Goal: Task Accomplishment & Management: Complete application form

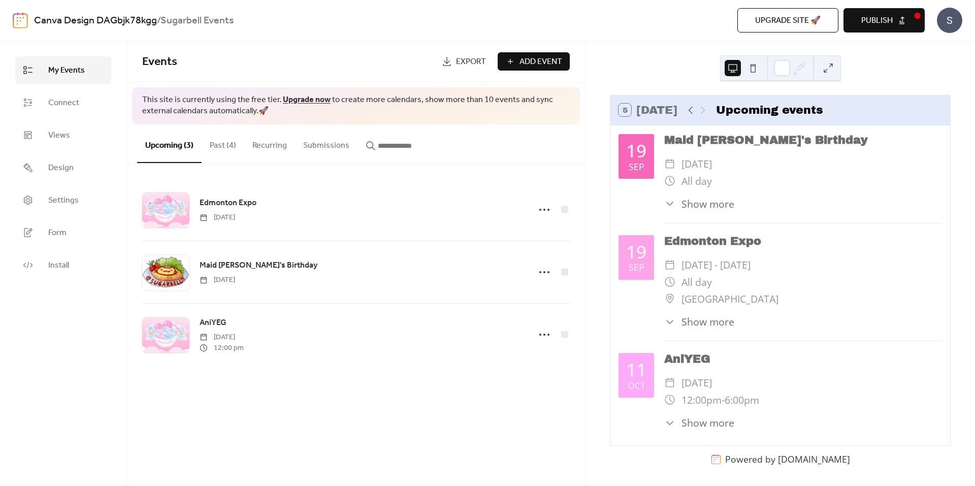
click at [529, 64] on span "Add Event" at bounding box center [541, 62] width 43 height 12
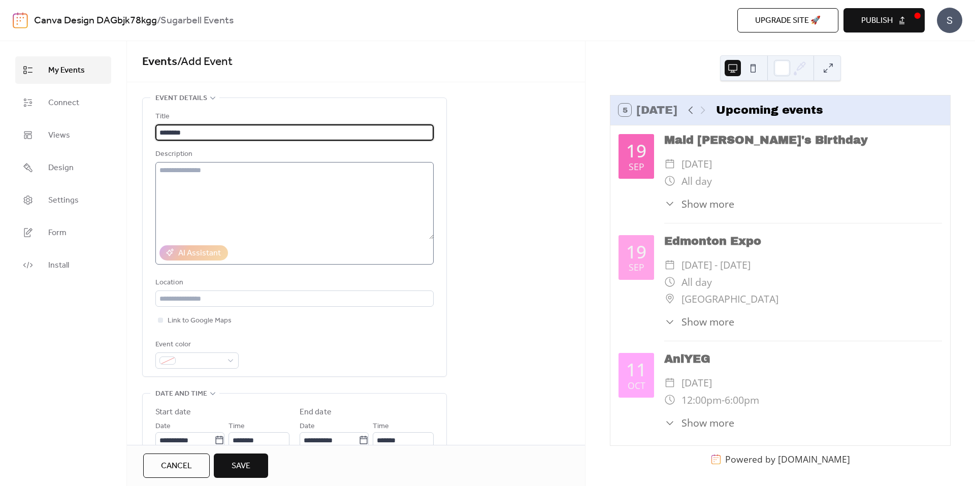
type input "********"
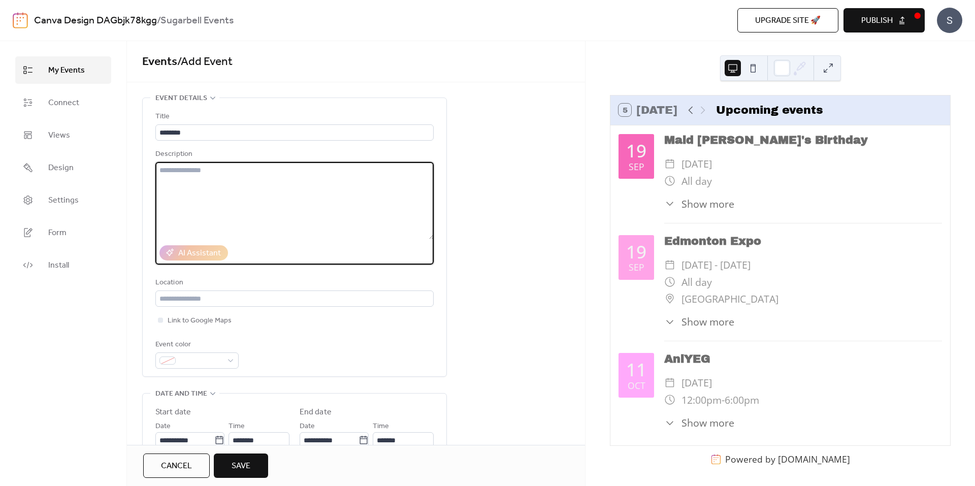
click at [269, 187] on textarea at bounding box center [294, 200] width 278 height 77
type textarea "*"
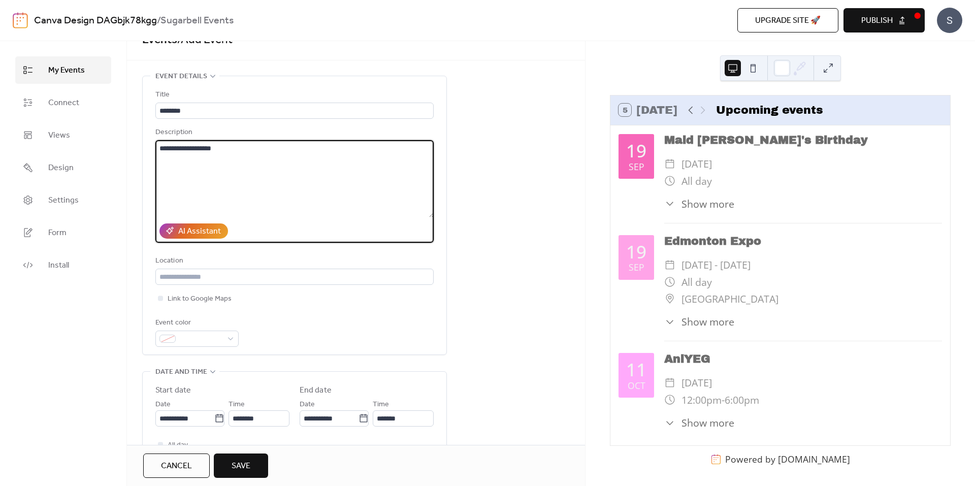
scroll to position [102, 0]
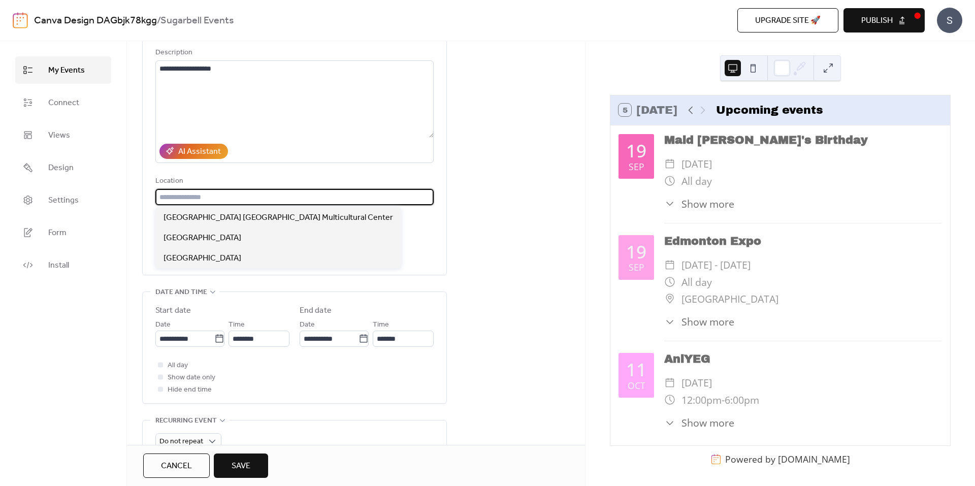
click at [201, 190] on input "text" at bounding box center [294, 197] width 278 height 16
click at [159, 70] on textarea "**********" at bounding box center [294, 98] width 278 height 77
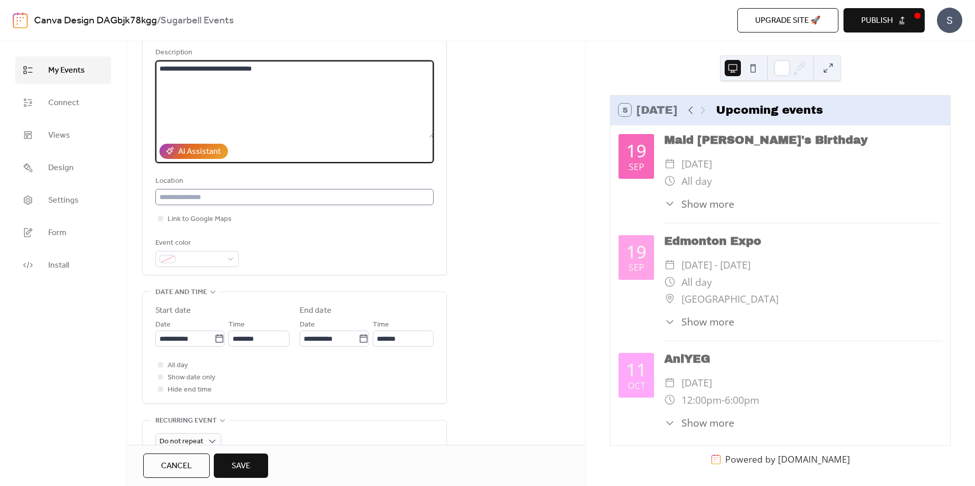
type textarea "**********"
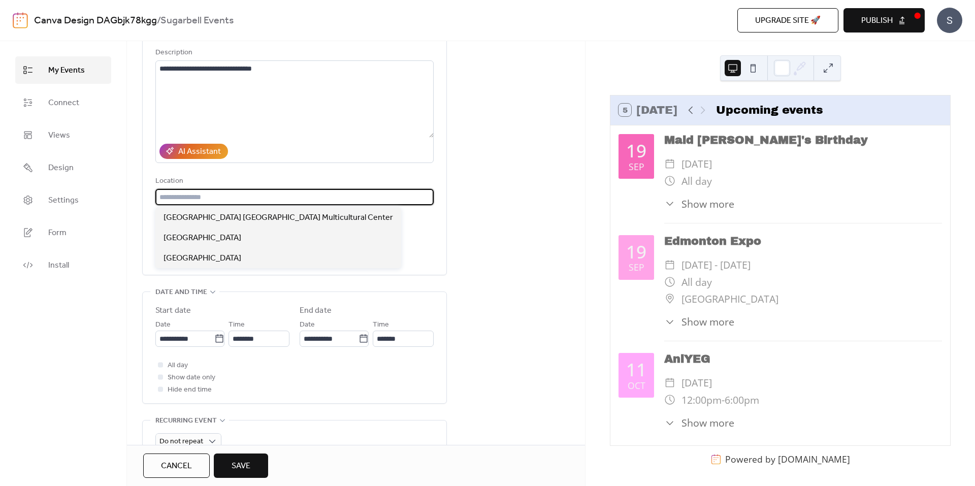
click at [228, 196] on input "text" at bounding box center [294, 197] width 278 height 16
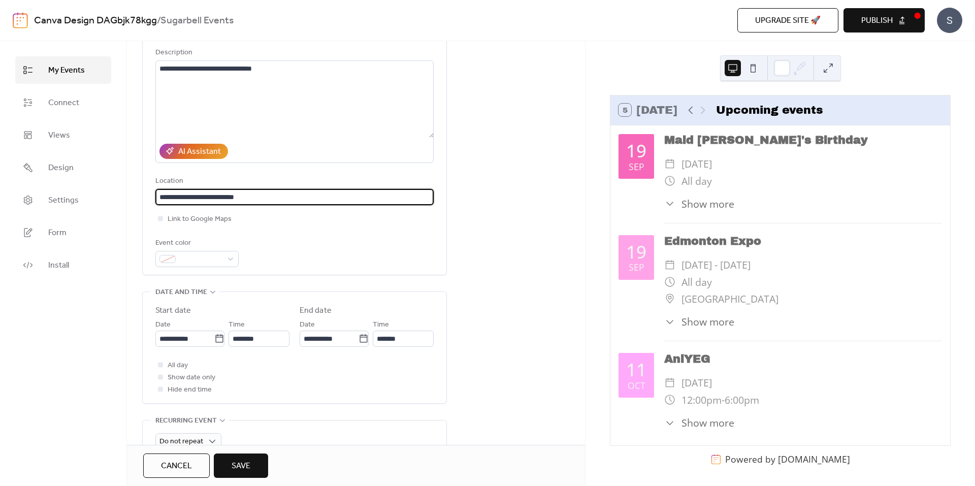
drag, startPoint x: 264, startPoint y: 195, endPoint x: 144, endPoint y: 197, distance: 120.4
click at [144, 197] on div "**********" at bounding box center [295, 135] width 304 height 278
click at [220, 194] on input "**********" at bounding box center [294, 197] width 278 height 16
type input "**********"
click at [224, 254] on div at bounding box center [196, 259] width 83 height 16
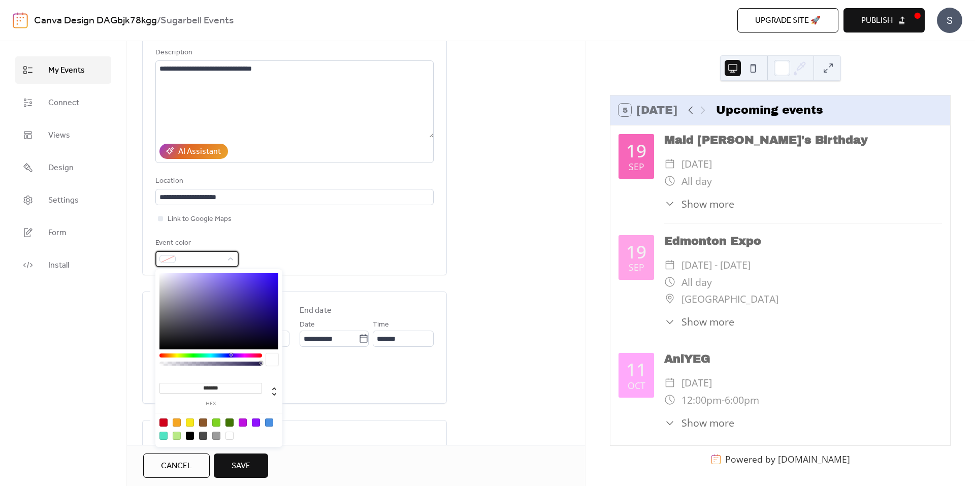
scroll to position [1, 0]
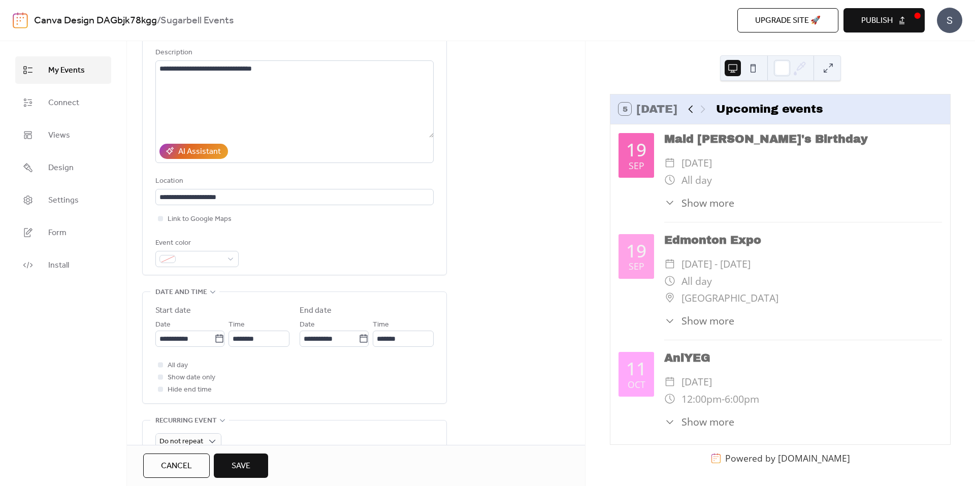
click at [690, 108] on icon at bounding box center [691, 109] width 12 height 12
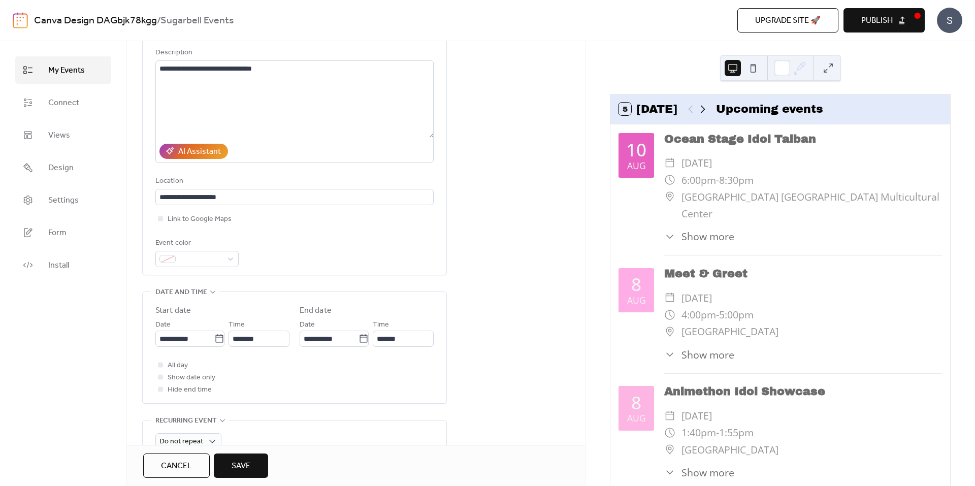
click at [705, 107] on icon at bounding box center [703, 109] width 12 height 12
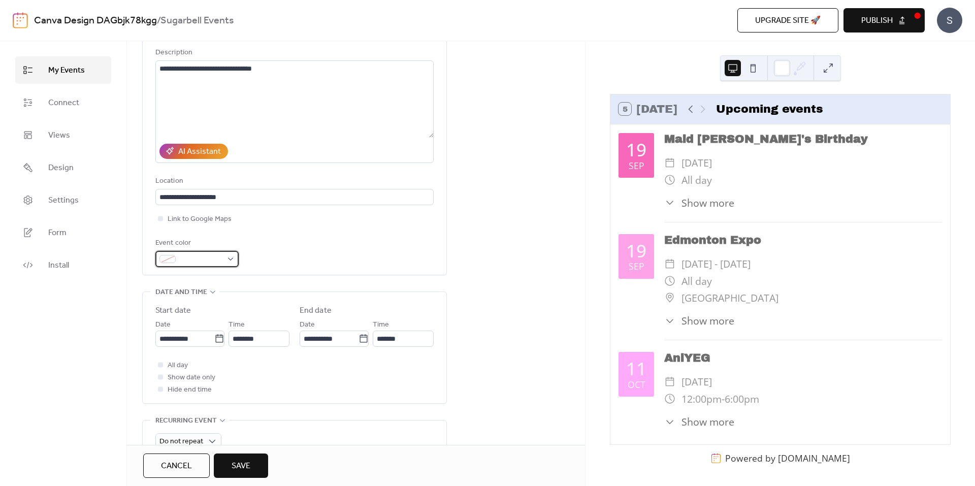
click at [236, 260] on div at bounding box center [196, 259] width 83 height 16
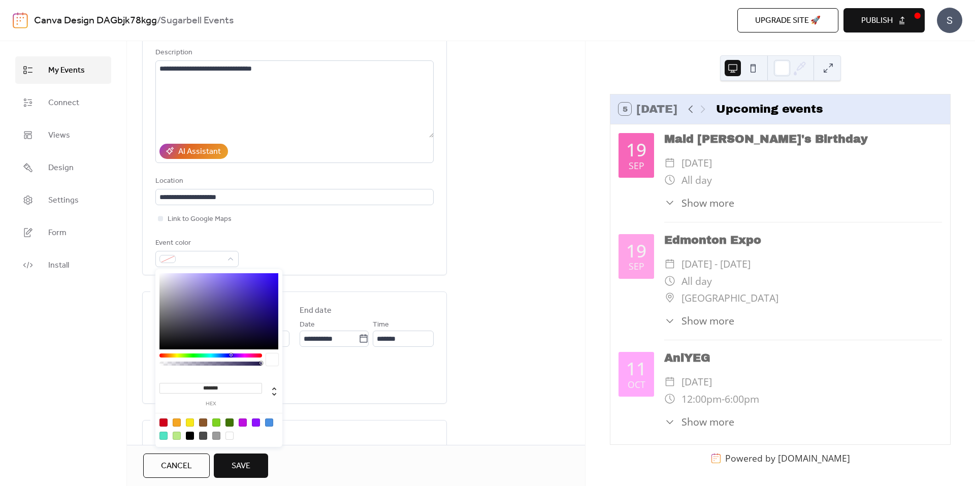
click at [245, 354] on div "******* hex" at bounding box center [218, 359] width 127 height 180
type input "*******"
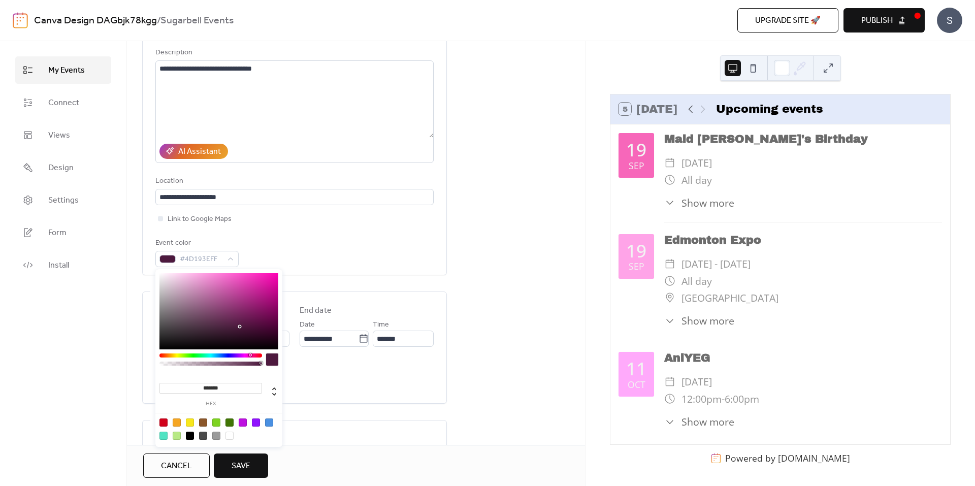
click at [250, 354] on div at bounding box center [210, 355] width 103 height 4
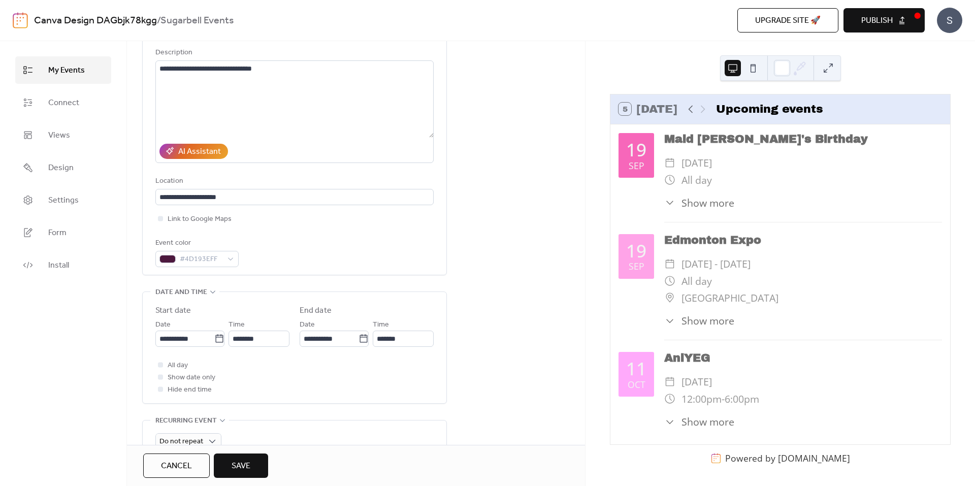
drag, startPoint x: 249, startPoint y: 267, endPoint x: 252, endPoint y: 272, distance: 5.8
click at [228, 255] on div "#4D193EFF" at bounding box center [196, 259] width 83 height 16
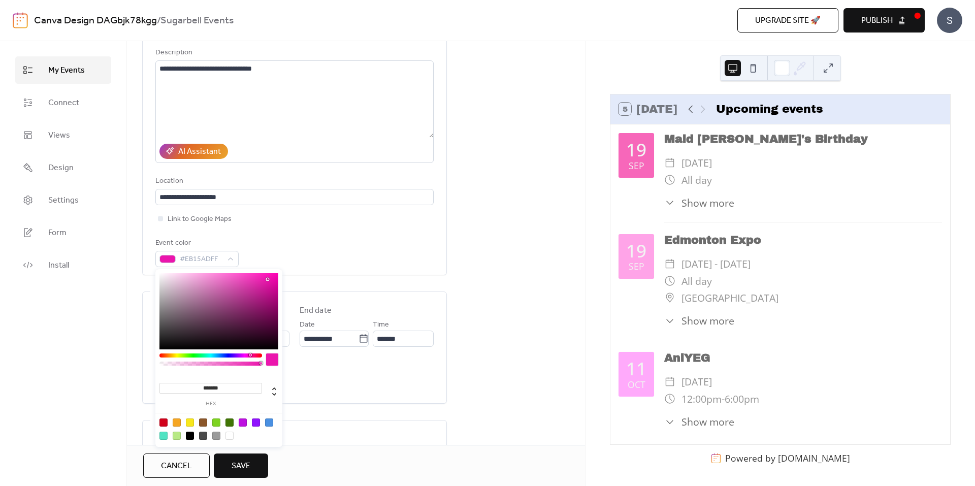
drag, startPoint x: 255, startPoint y: 285, endPoint x: 267, endPoint y: 282, distance: 12.6
click at [267, 280] on div at bounding box center [218, 311] width 119 height 76
type input "*******"
click at [248, 465] on span "Save" at bounding box center [241, 466] width 19 height 12
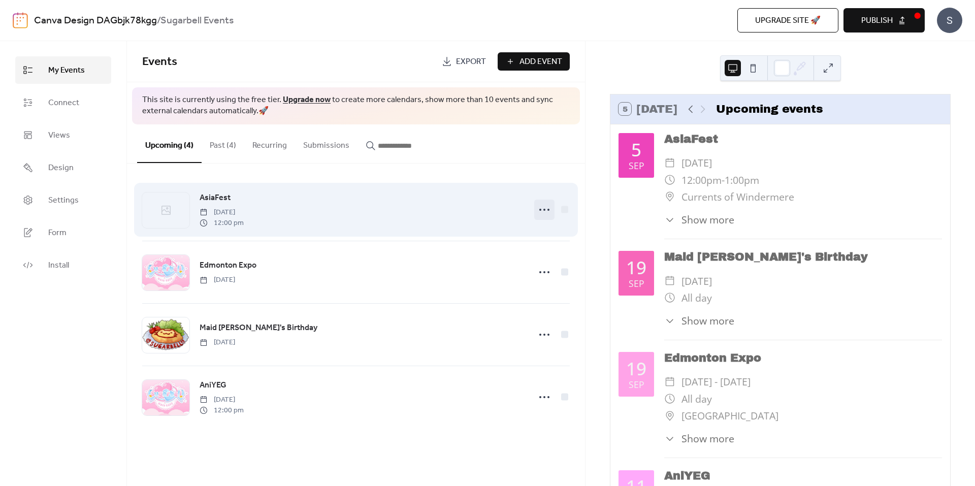
click at [545, 205] on icon at bounding box center [544, 210] width 16 height 16
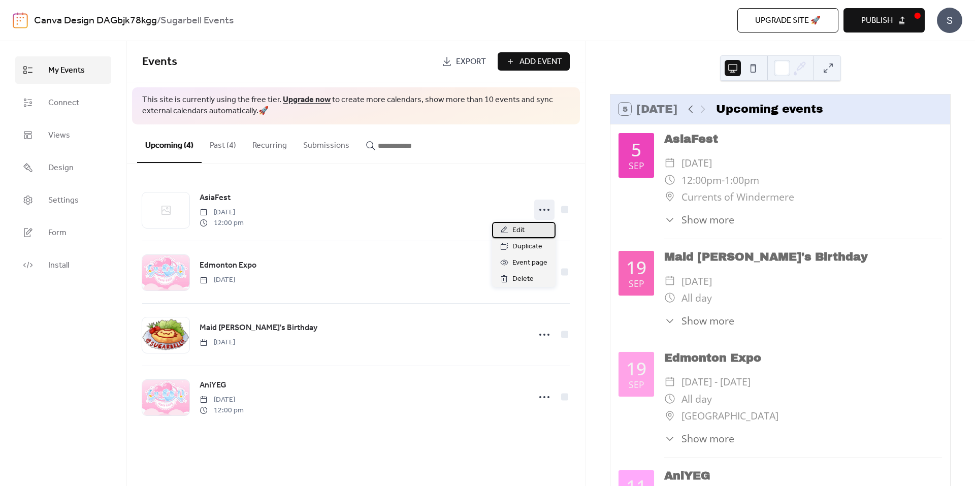
click at [521, 230] on span "Edit" at bounding box center [518, 230] width 12 height 12
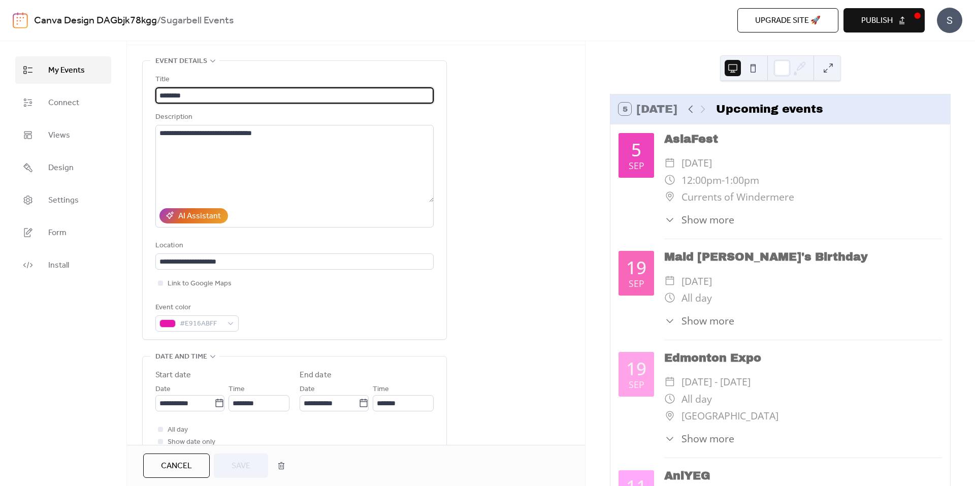
scroll to position [305, 0]
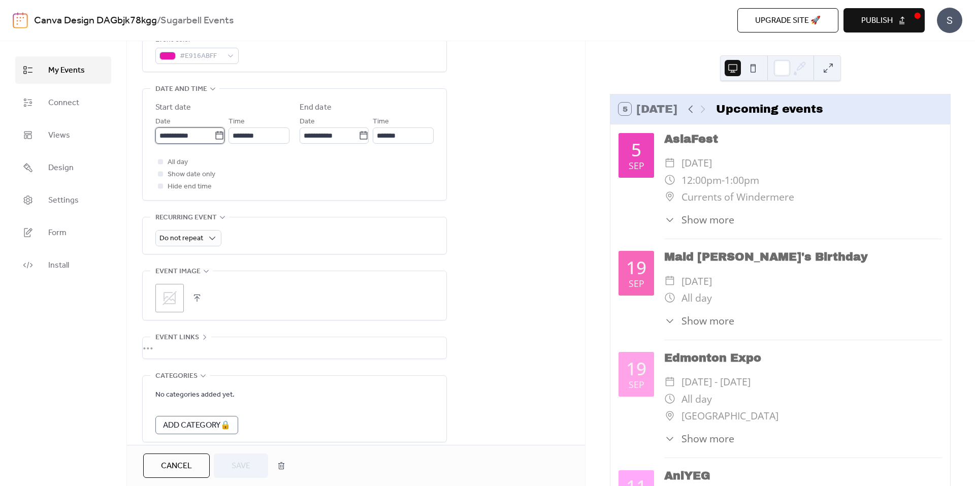
click at [182, 138] on input "**********" at bounding box center [184, 135] width 59 height 16
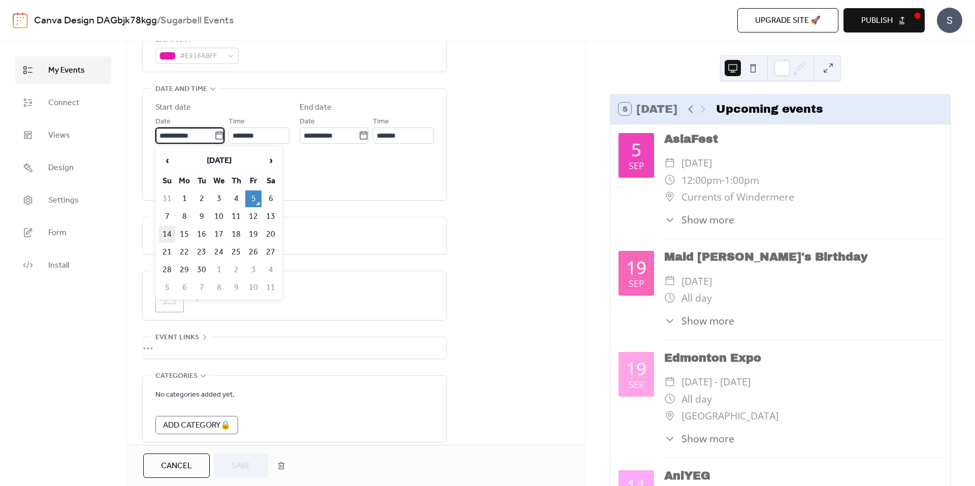
click at [165, 230] on td "14" at bounding box center [167, 234] width 16 height 17
type input "**********"
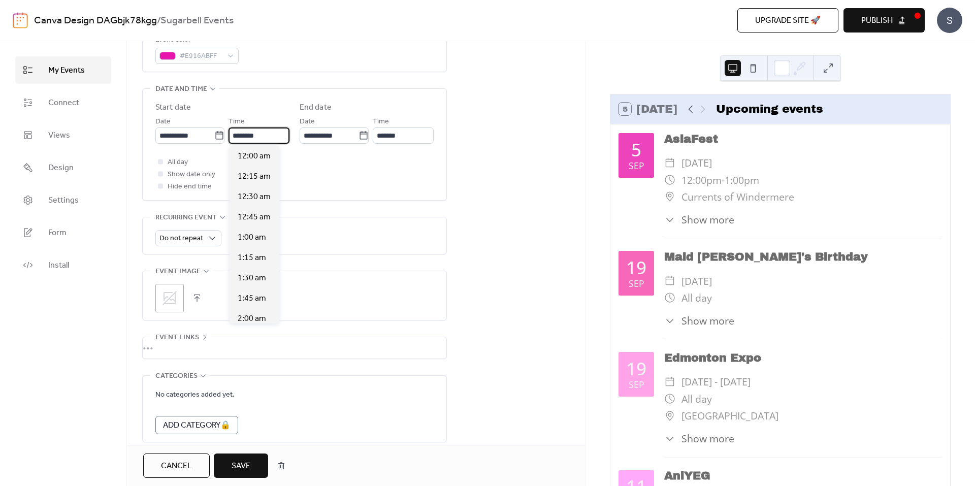
click at [246, 135] on input "********" at bounding box center [259, 135] width 61 height 16
click at [262, 225] on span "4:00 pm" at bounding box center [252, 227] width 29 height 12
type input "*******"
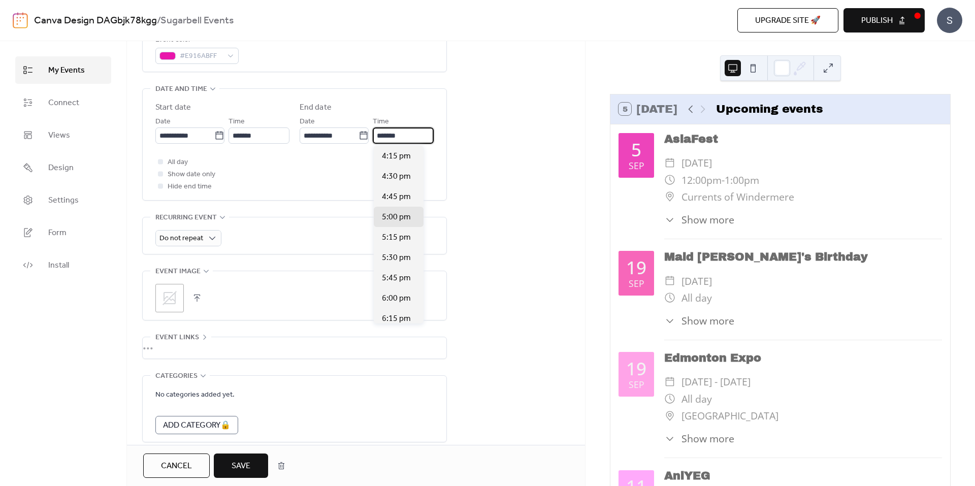
click at [395, 137] on input "*******" at bounding box center [403, 135] width 61 height 16
click at [397, 171] on span "10:00 pm" at bounding box center [399, 172] width 34 height 12
type input "********"
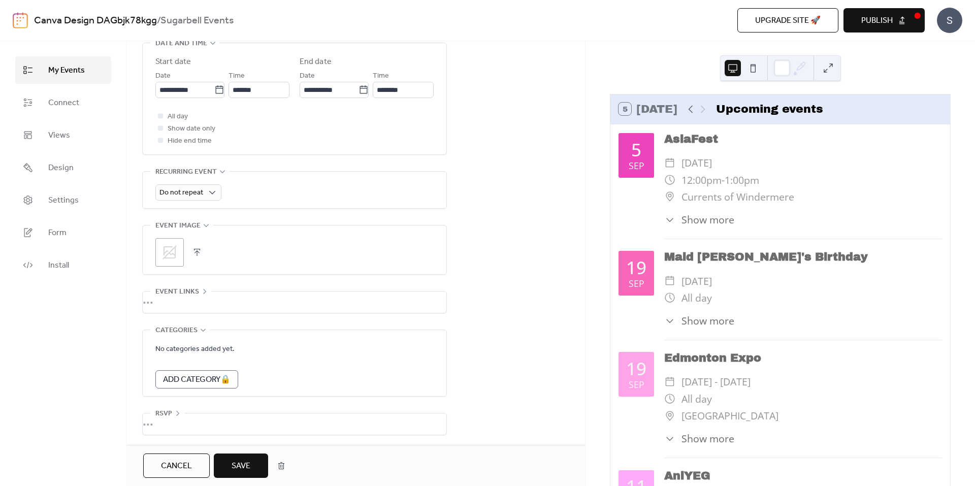
scroll to position [354, 0]
click at [174, 244] on icon at bounding box center [170, 251] width 14 height 14
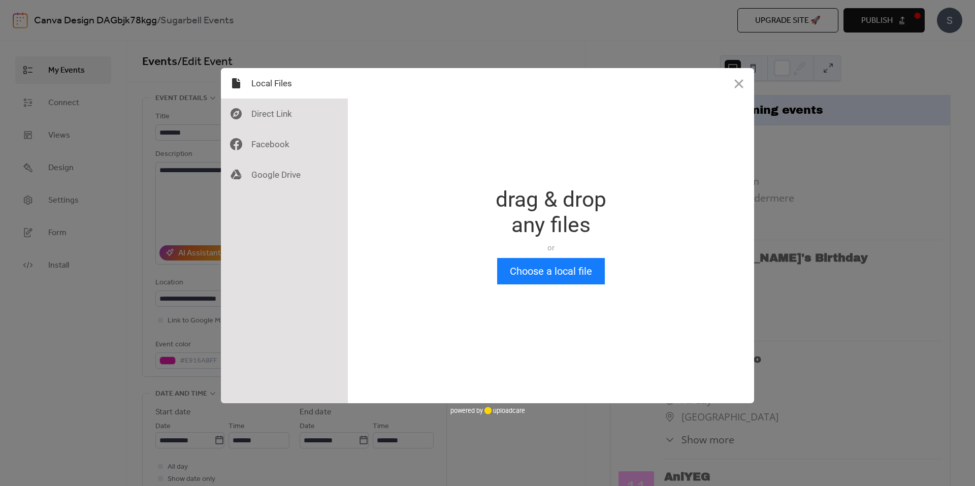
scroll to position [0, 0]
click at [524, 282] on button "Choose a local file" at bounding box center [551, 271] width 108 height 26
click at [270, 175] on div at bounding box center [284, 174] width 127 height 30
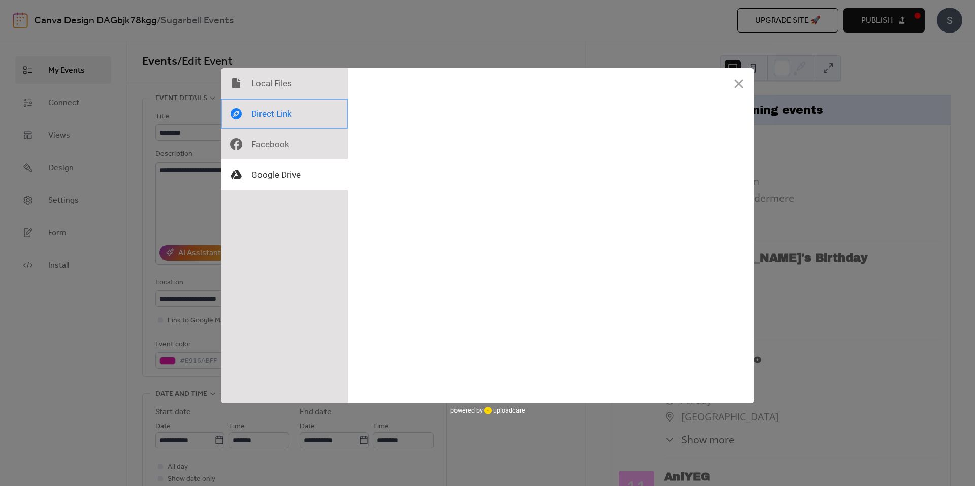
click at [276, 108] on div at bounding box center [284, 114] width 127 height 30
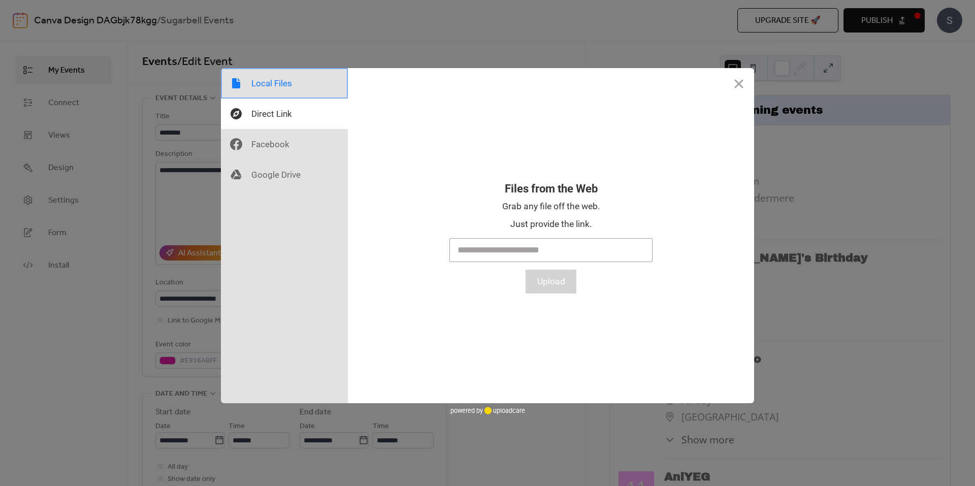
click at [275, 95] on div at bounding box center [284, 83] width 127 height 30
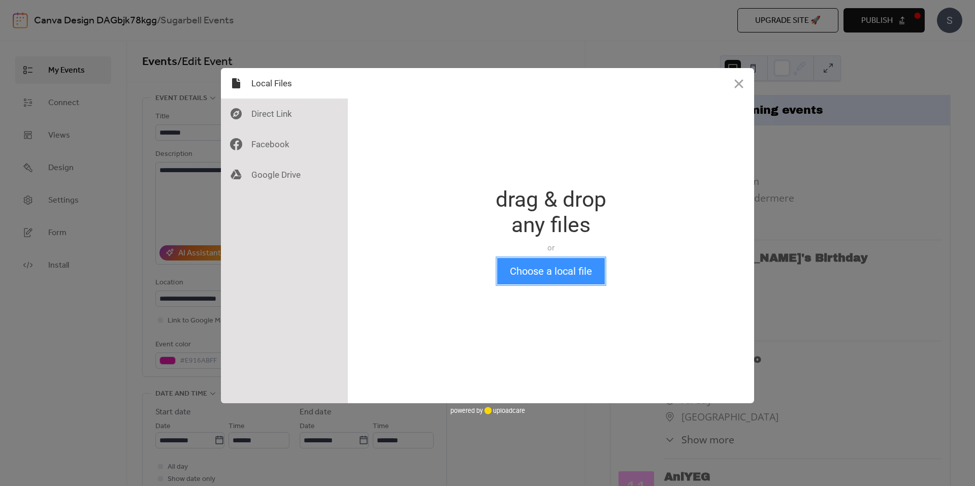
click at [572, 269] on button "Choose a local file" at bounding box center [551, 271] width 108 height 26
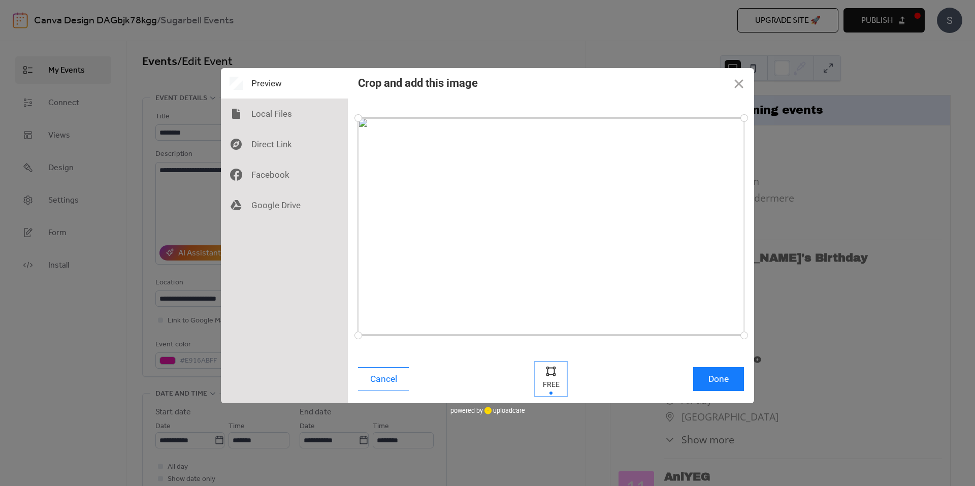
click at [554, 372] on div at bounding box center [550, 370] width 15 height 15
click at [550, 369] on div at bounding box center [550, 370] width 15 height 15
click at [530, 225] on div at bounding box center [551, 226] width 386 height 217
click at [554, 374] on div at bounding box center [550, 370] width 15 height 15
click at [551, 390] on div at bounding box center [551, 379] width 30 height 33
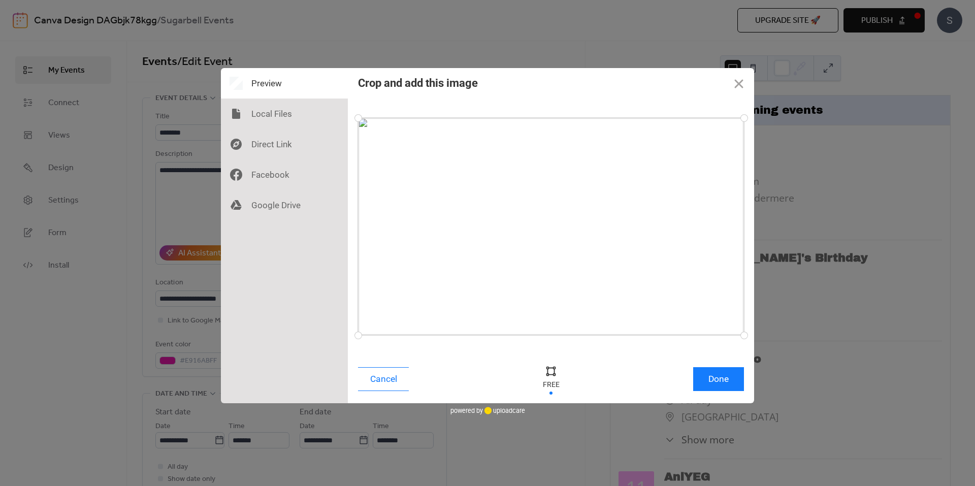
drag, startPoint x: 556, startPoint y: 367, endPoint x: 548, endPoint y: 370, distance: 7.7
click at [553, 368] on div at bounding box center [550, 370] width 15 height 15
click at [548, 370] on div at bounding box center [550, 370] width 15 height 15
click at [544, 370] on div at bounding box center [550, 370] width 15 height 15
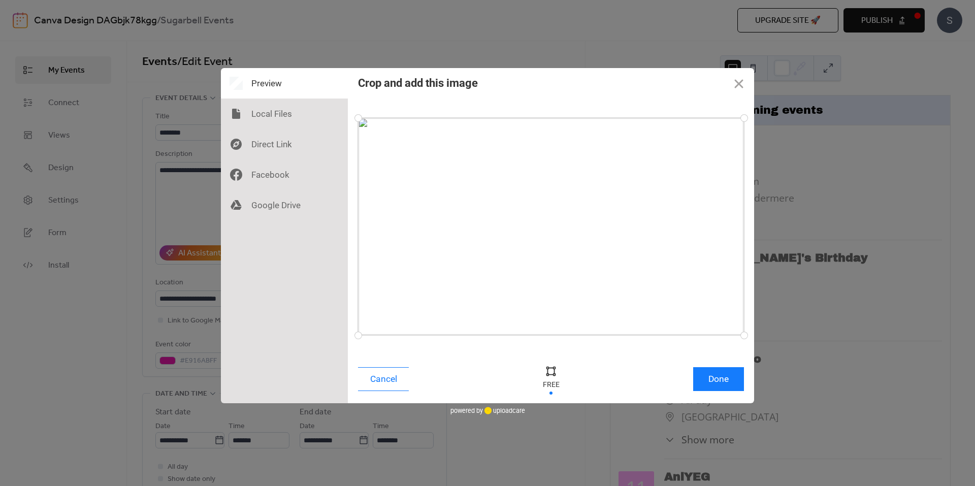
drag, startPoint x: 360, startPoint y: 217, endPoint x: 406, endPoint y: 222, distance: 45.9
click at [406, 222] on div at bounding box center [551, 226] width 386 height 217
drag, startPoint x: 361, startPoint y: 117, endPoint x: 409, endPoint y: 117, distance: 47.7
click at [409, 117] on div at bounding box center [409, 118] width 18 height 18
drag, startPoint x: 743, startPoint y: 117, endPoint x: 701, endPoint y: 116, distance: 41.7
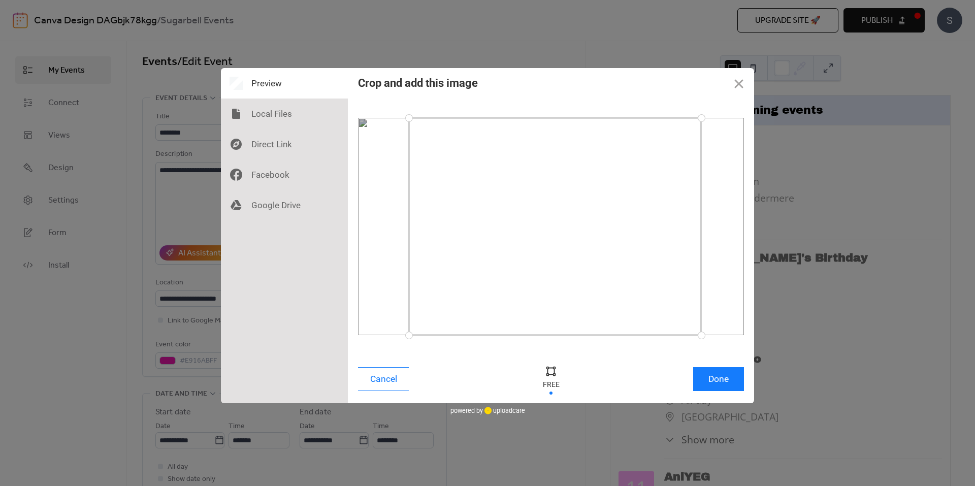
click at [701, 116] on div at bounding box center [702, 118] width 18 height 18
click at [717, 375] on button "Done" at bounding box center [718, 379] width 51 height 24
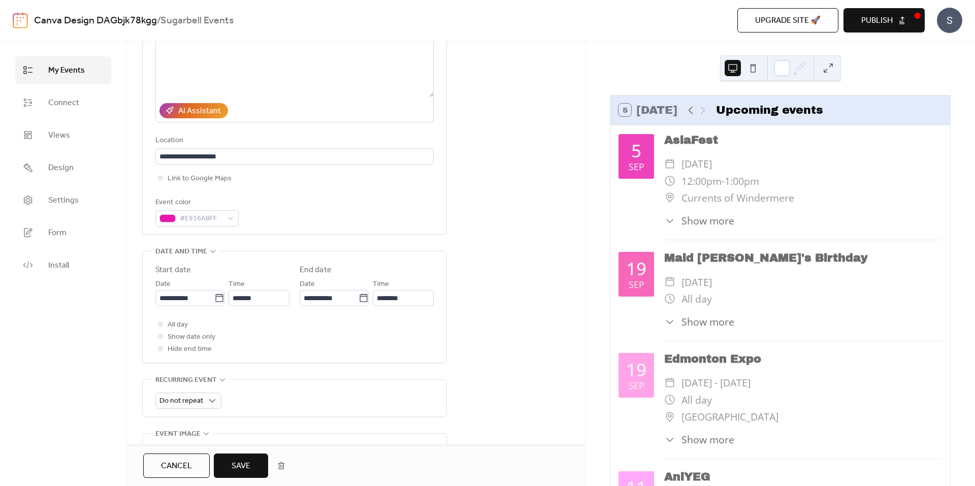
scroll to position [152, 0]
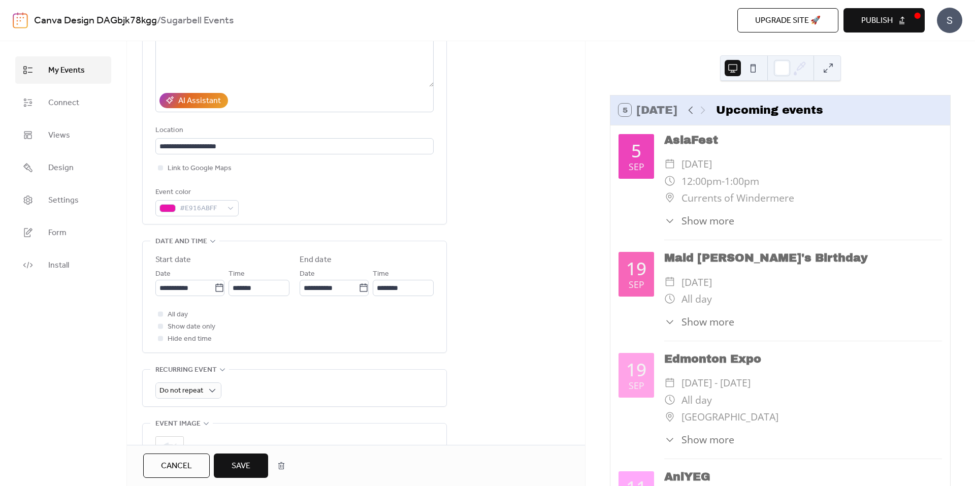
click at [248, 460] on span "Save" at bounding box center [241, 466] width 19 height 12
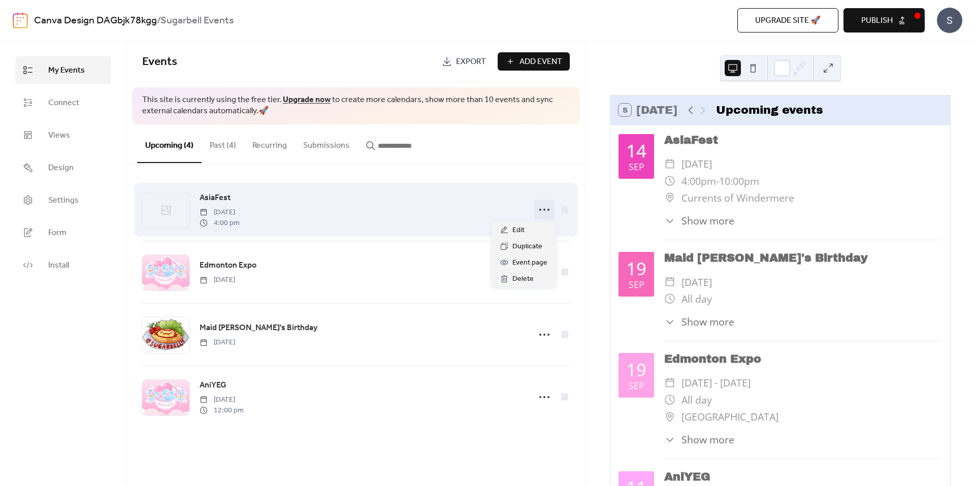
click at [544, 203] on icon at bounding box center [544, 210] width 16 height 16
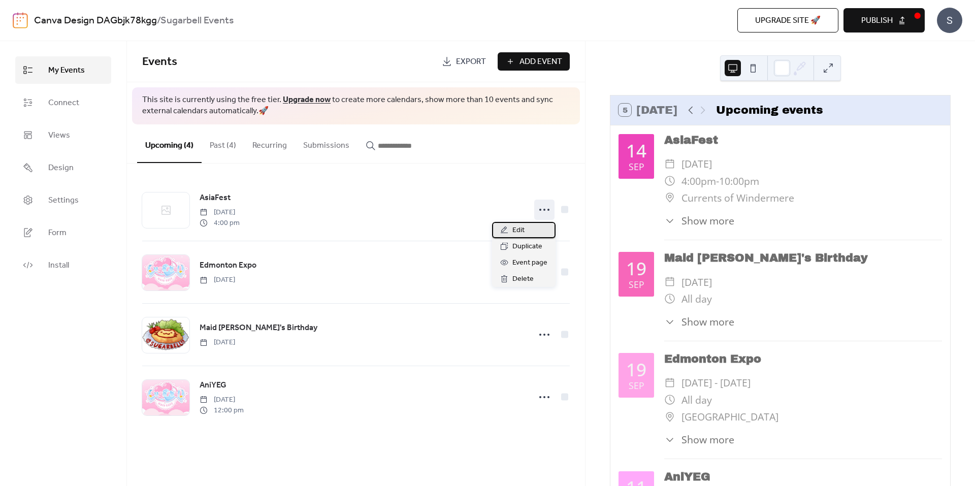
click at [515, 225] on span "Edit" at bounding box center [518, 230] width 12 height 12
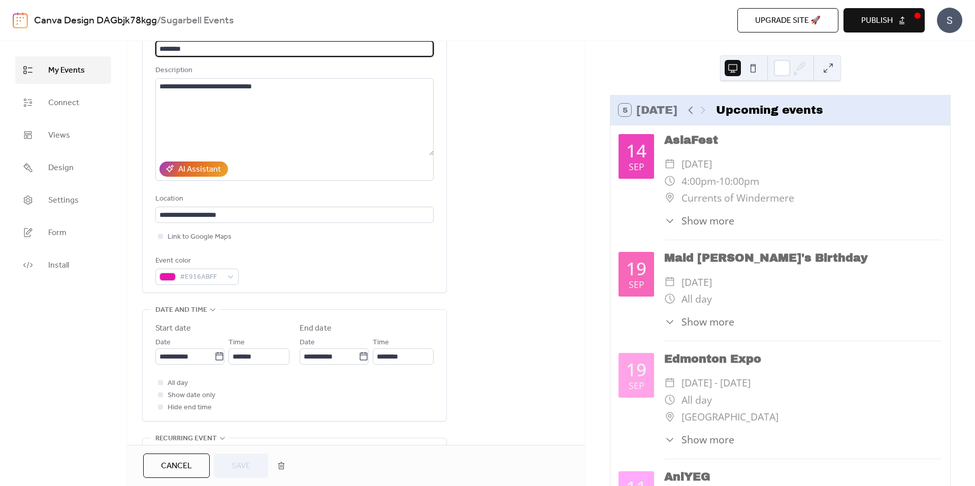
scroll to position [354, 0]
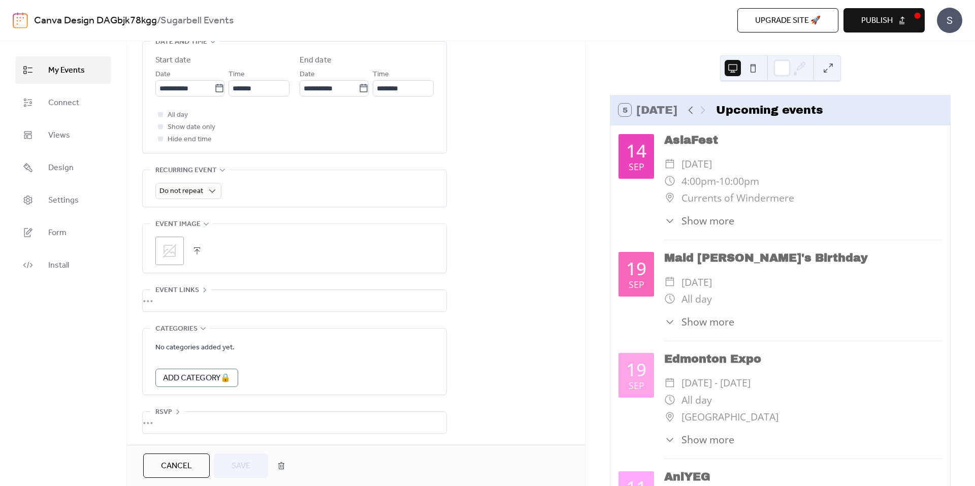
click at [167, 245] on icon at bounding box center [169, 251] width 16 height 16
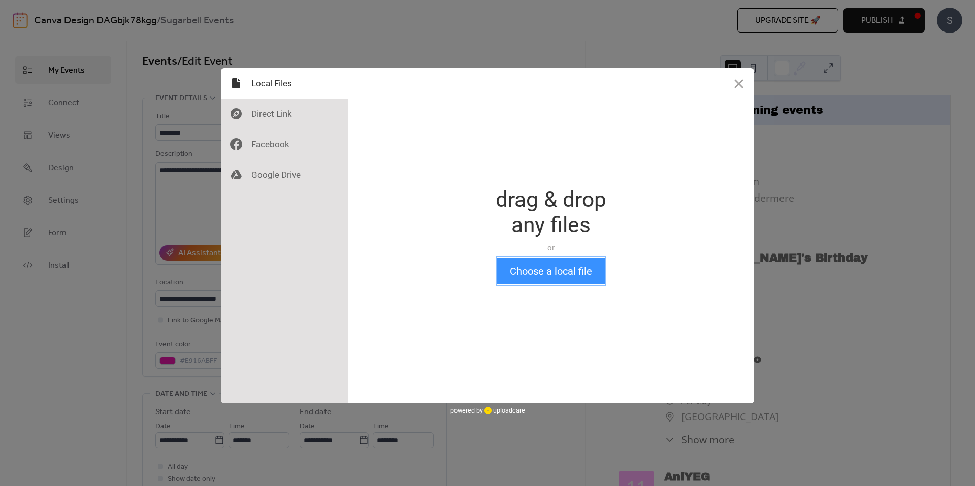
click at [537, 266] on button "Choose a local file" at bounding box center [551, 271] width 108 height 26
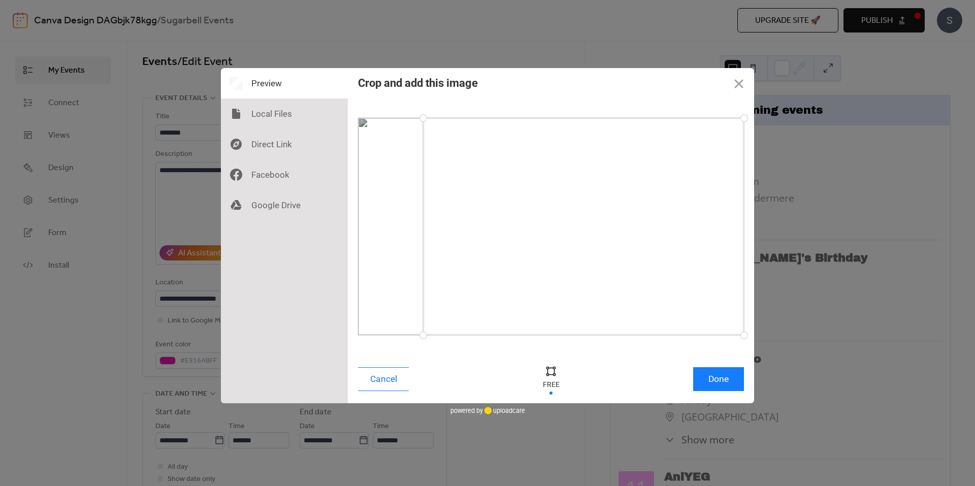
drag, startPoint x: 358, startPoint y: 121, endPoint x: 424, endPoint y: 116, distance: 66.2
click at [424, 116] on div at bounding box center [423, 118] width 18 height 18
drag, startPoint x: 424, startPoint y: 116, endPoint x: 411, endPoint y: 114, distance: 12.9
click at [411, 114] on div at bounding box center [412, 118] width 18 height 18
drag, startPoint x: 744, startPoint y: 116, endPoint x: 699, endPoint y: 117, distance: 45.2
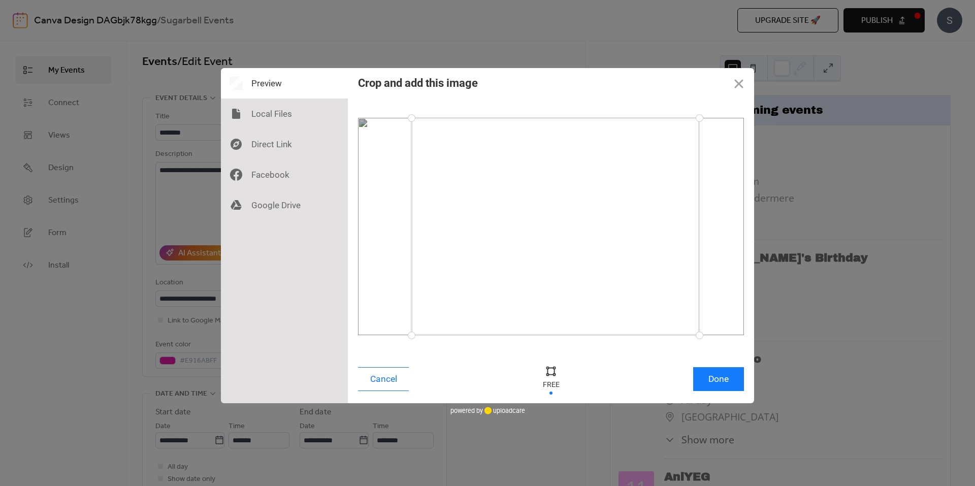
click at [699, 117] on div at bounding box center [700, 118] width 18 height 18
click at [729, 372] on button "Done" at bounding box center [718, 379] width 51 height 24
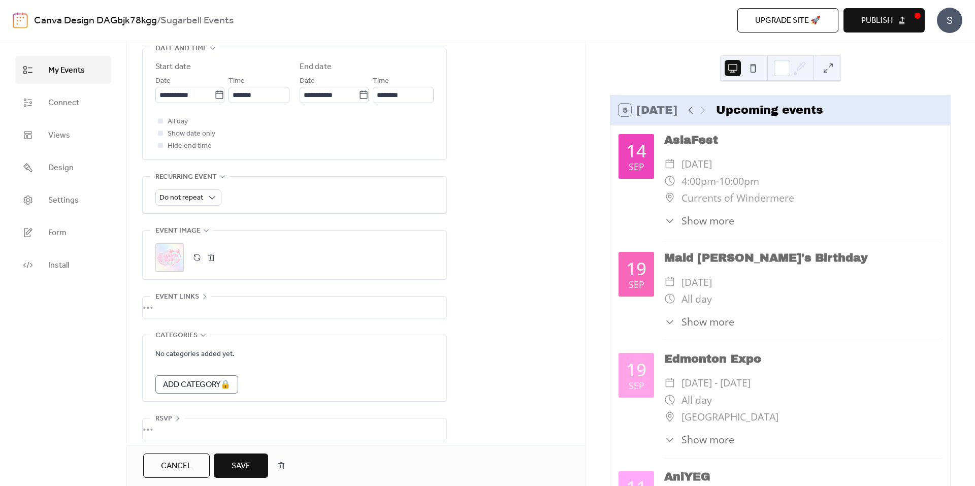
scroll to position [354, 0]
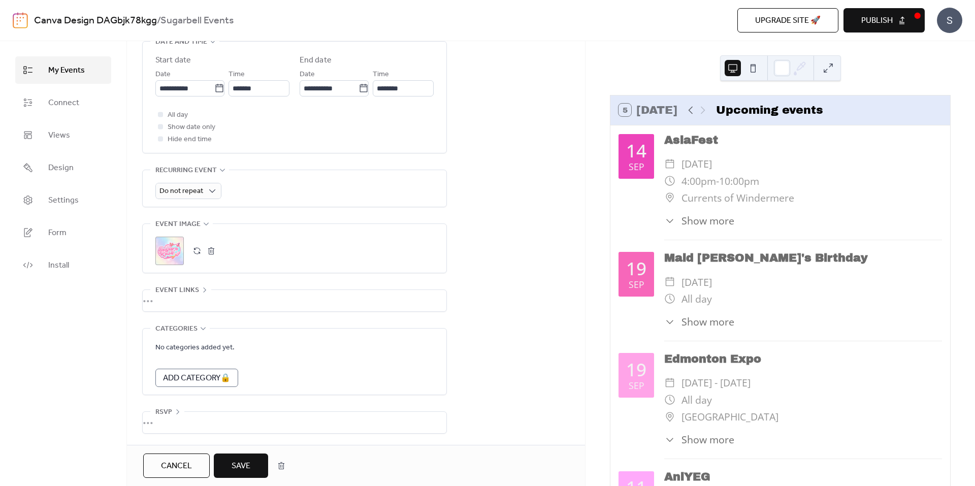
click at [232, 470] on span "Save" at bounding box center [241, 466] width 19 height 12
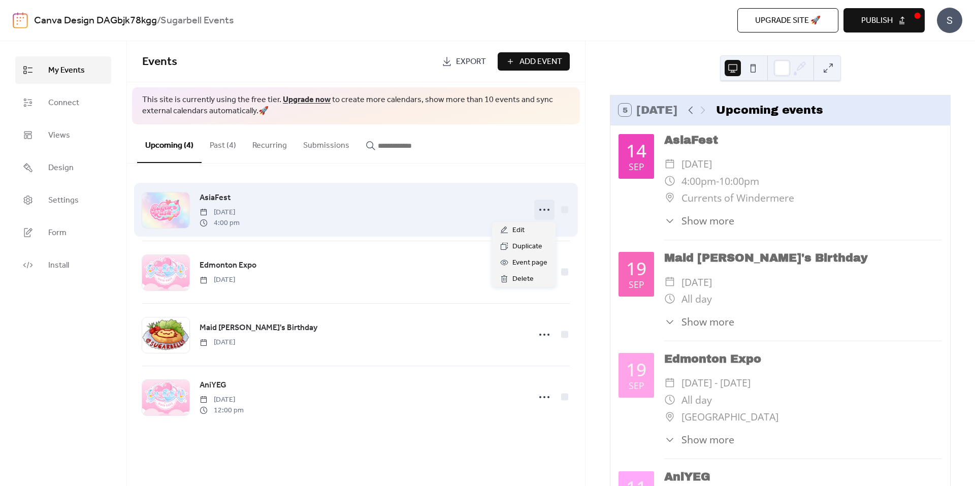
click at [535, 207] on div at bounding box center [544, 210] width 20 height 20
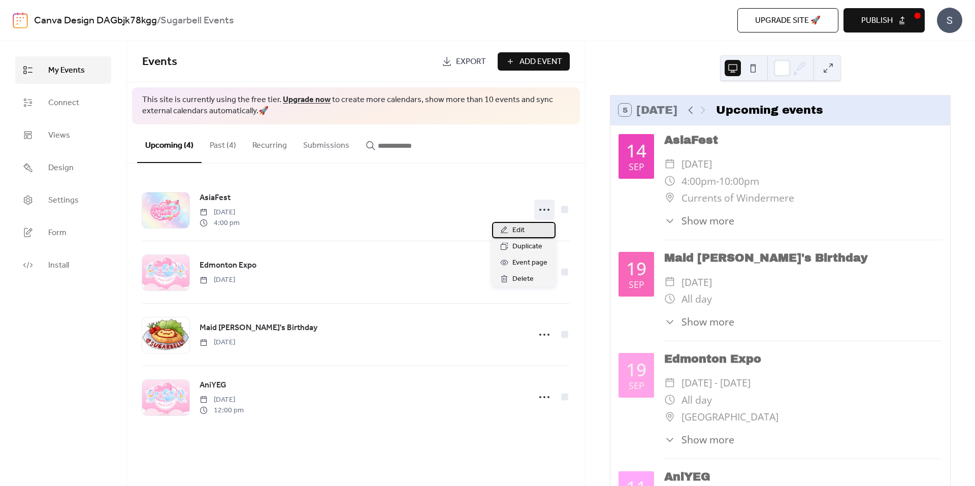
click at [521, 232] on span "Edit" at bounding box center [518, 230] width 12 height 12
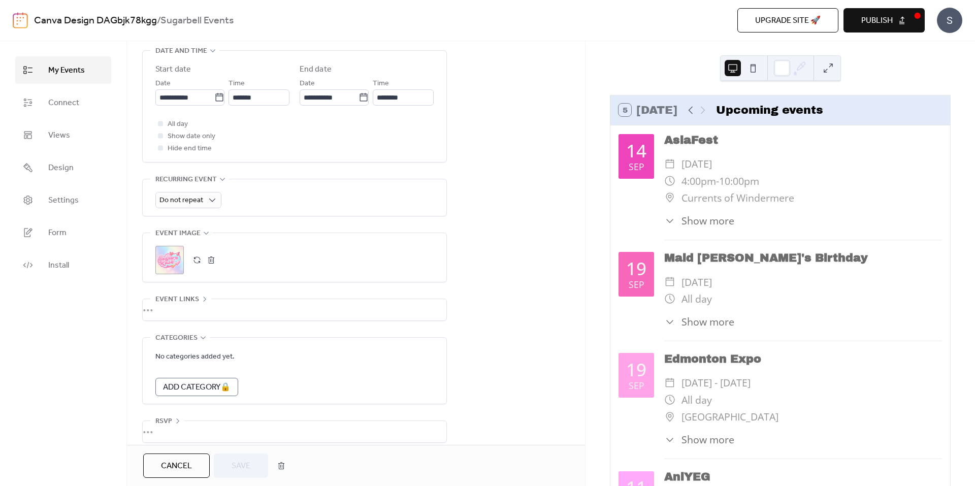
scroll to position [354, 0]
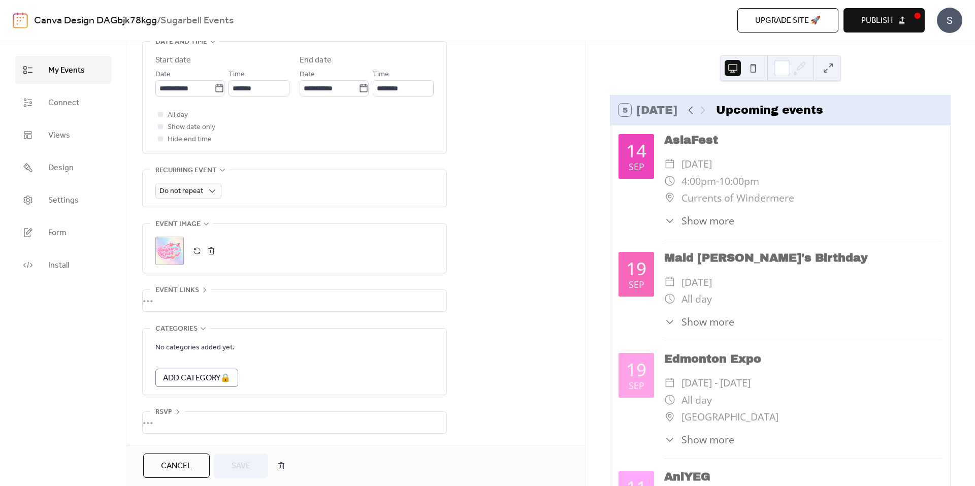
click at [164, 244] on div ";" at bounding box center [169, 251] width 28 height 28
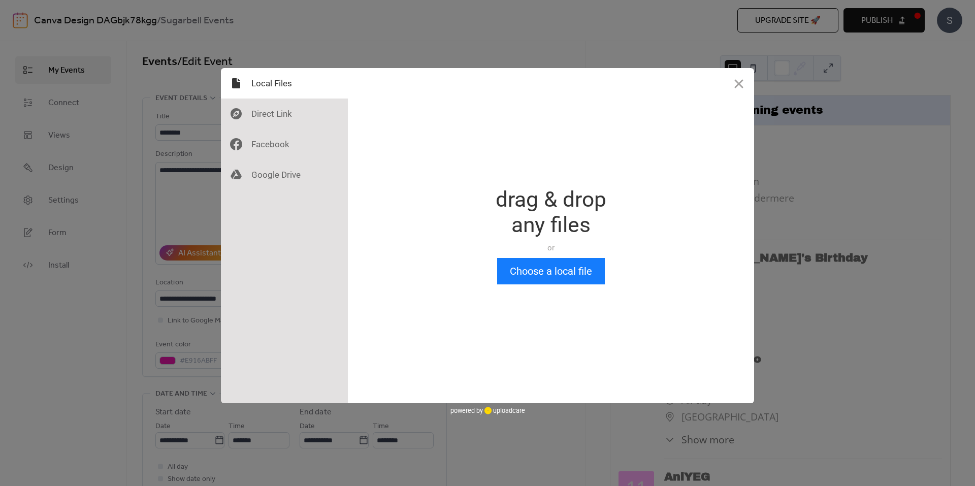
click at [513, 253] on div "drag & drop any files or Upload files from your computer" at bounding box center [551, 222] width 111 height 71
click at [520, 271] on button "Choose a local file" at bounding box center [551, 271] width 108 height 26
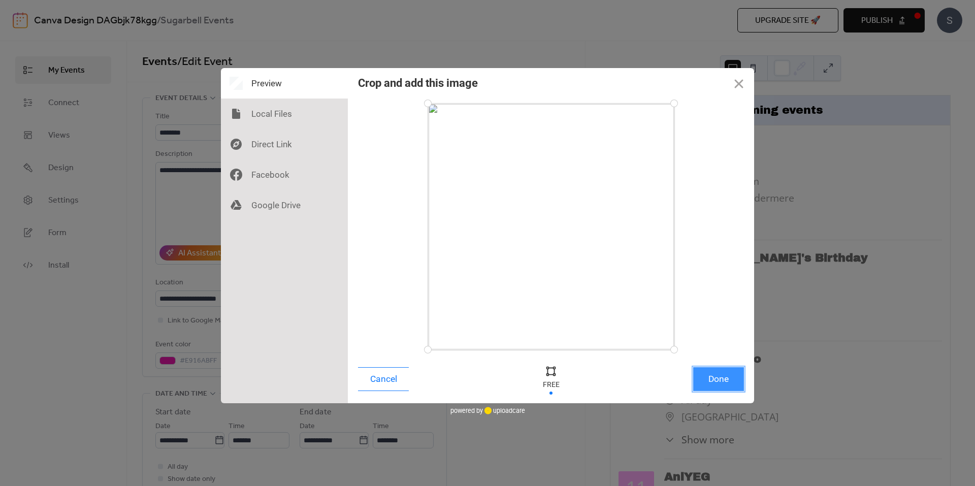
click at [713, 378] on button "Done" at bounding box center [718, 379] width 51 height 24
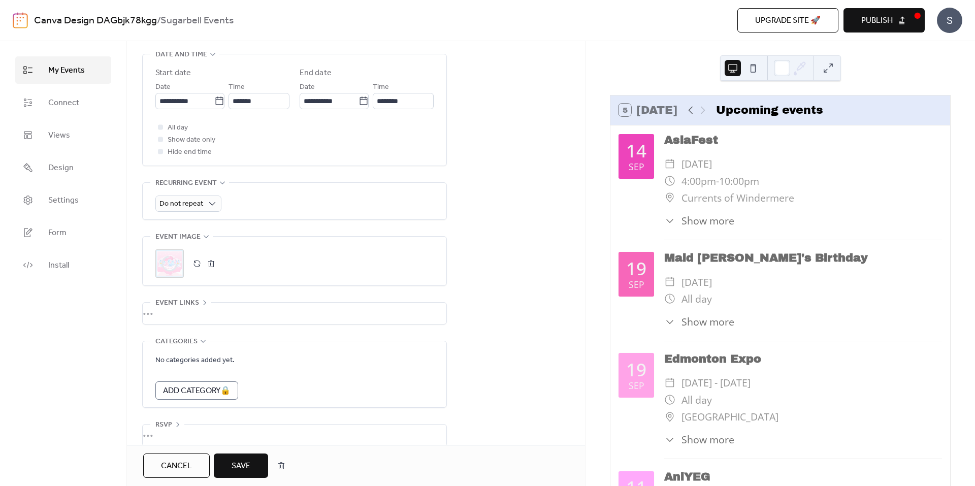
scroll to position [354, 0]
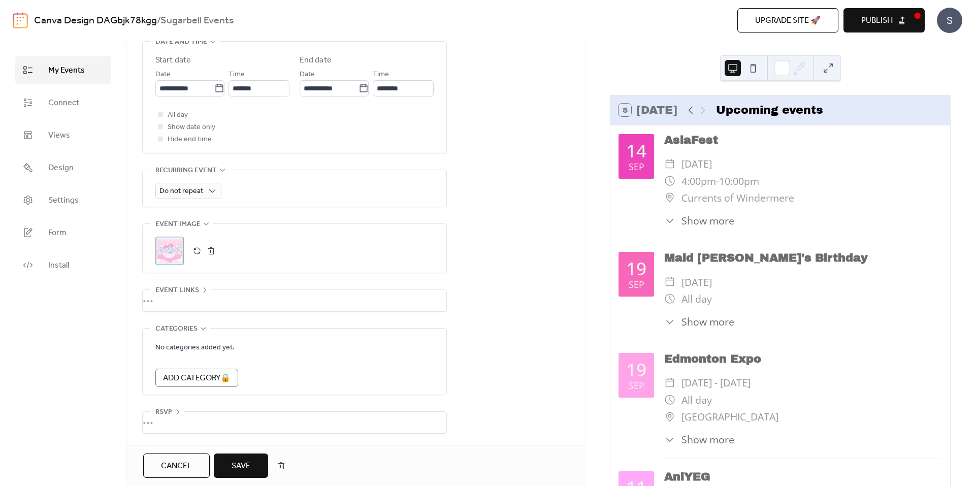
click at [240, 475] on button "Save" at bounding box center [241, 465] width 54 height 24
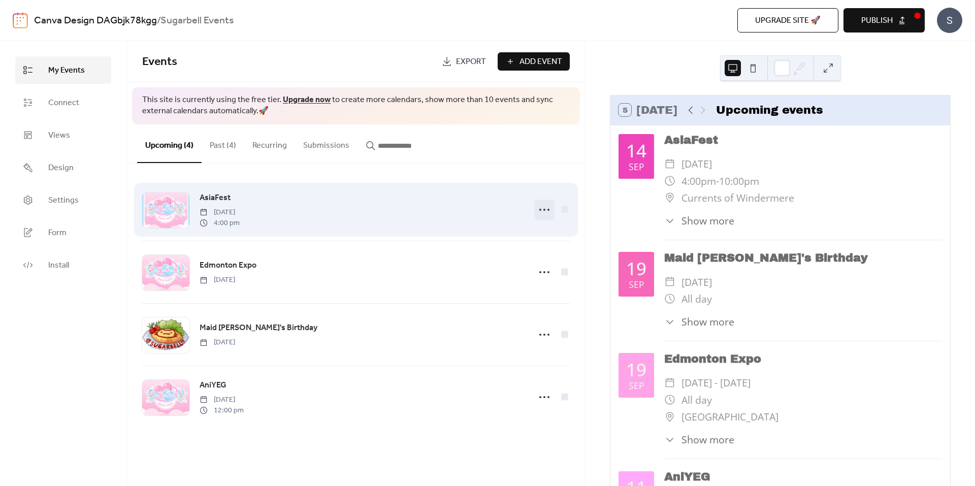
click at [540, 210] on circle at bounding box center [540, 210] width 2 height 2
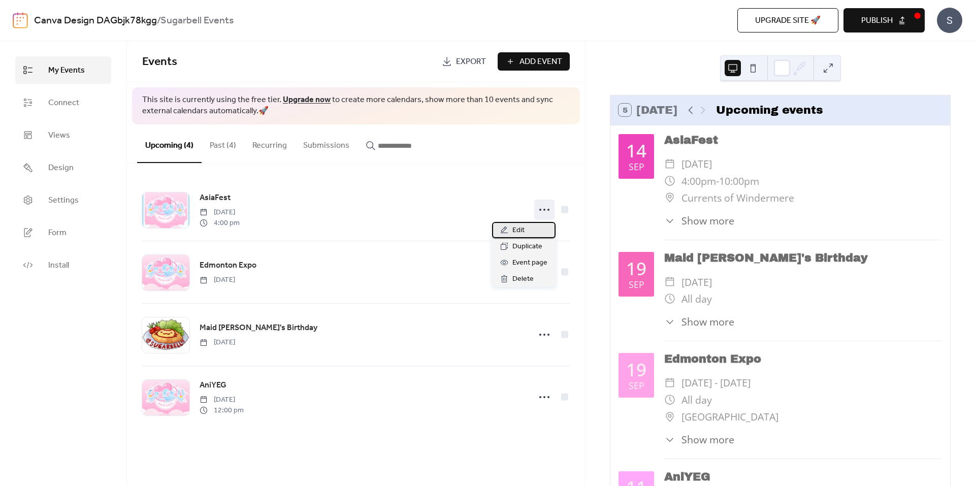
click at [522, 233] on span "Edit" at bounding box center [518, 230] width 12 height 12
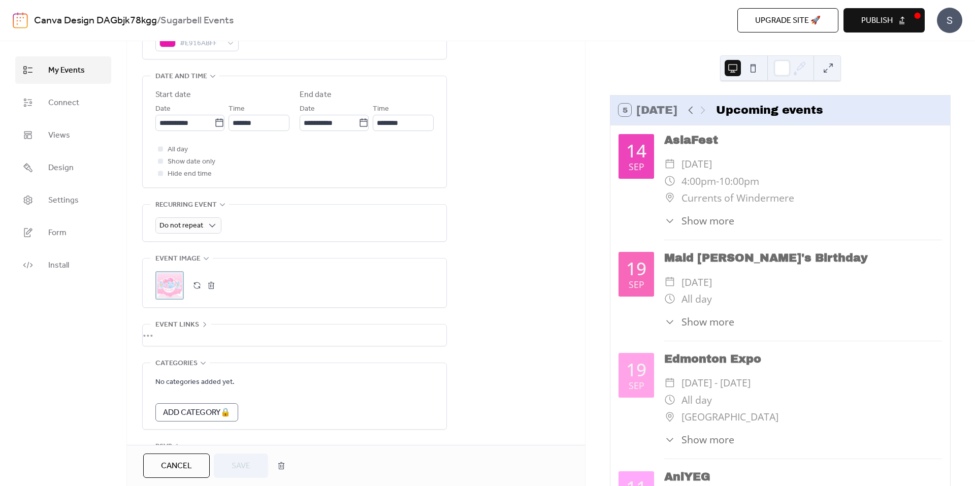
scroll to position [354, 0]
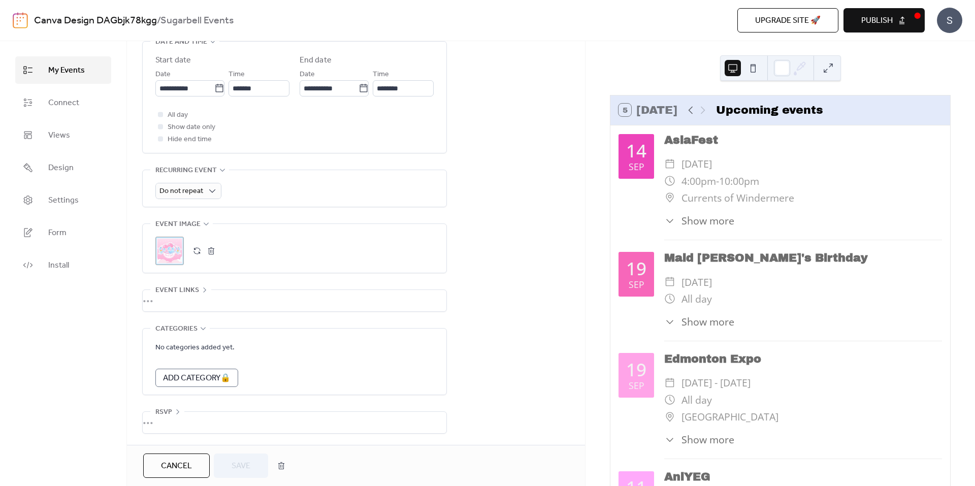
click at [171, 241] on div ";" at bounding box center [169, 251] width 28 height 28
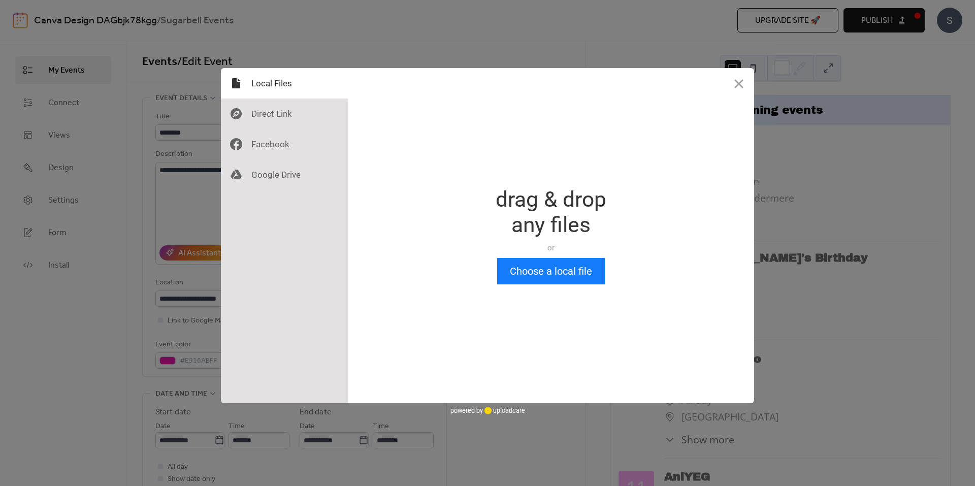
scroll to position [0, 0]
click at [543, 270] on button "Choose a local file" at bounding box center [551, 271] width 108 height 26
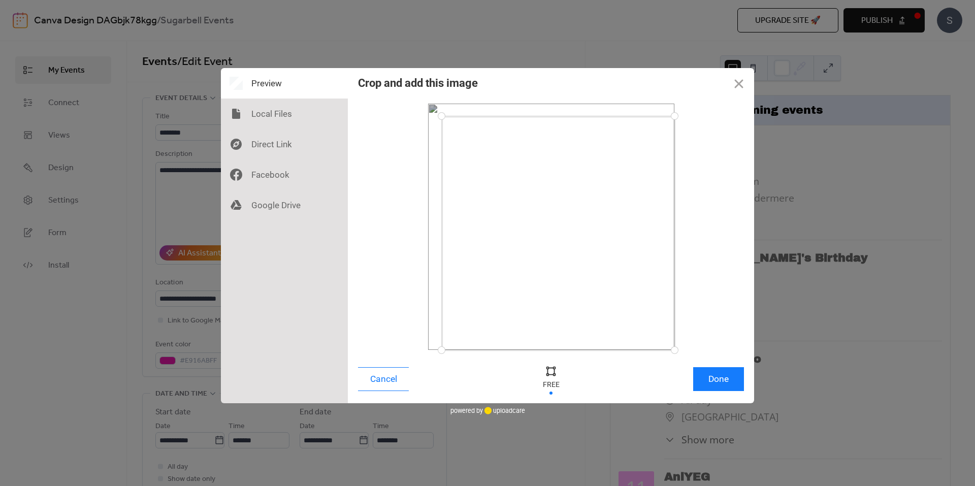
drag, startPoint x: 427, startPoint y: 104, endPoint x: 441, endPoint y: 116, distance: 19.1
click at [441, 116] on div at bounding box center [442, 116] width 18 height 18
drag, startPoint x: 674, startPoint y: 350, endPoint x: 663, endPoint y: 338, distance: 16.5
click at [663, 338] on div at bounding box center [664, 338] width 18 height 18
click at [724, 372] on button "Done" at bounding box center [718, 379] width 51 height 24
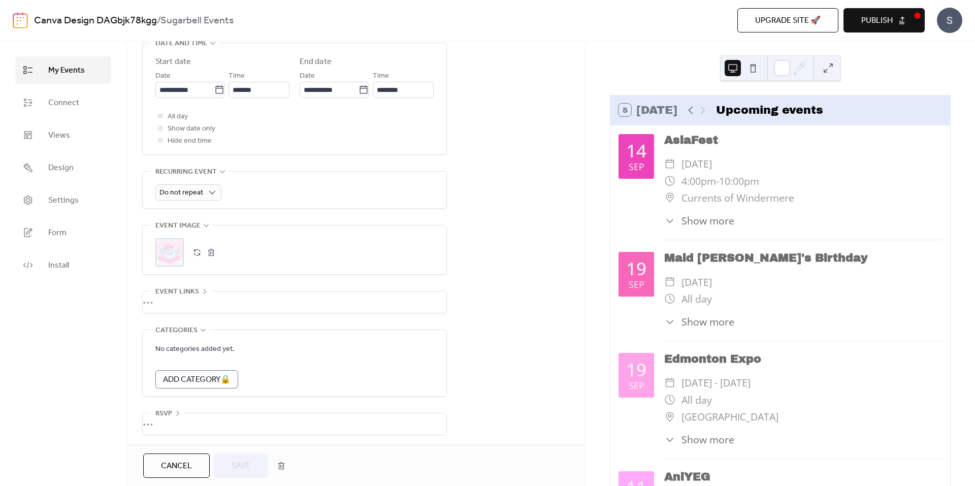
scroll to position [354, 0]
click at [230, 462] on button "Save" at bounding box center [241, 465] width 54 height 24
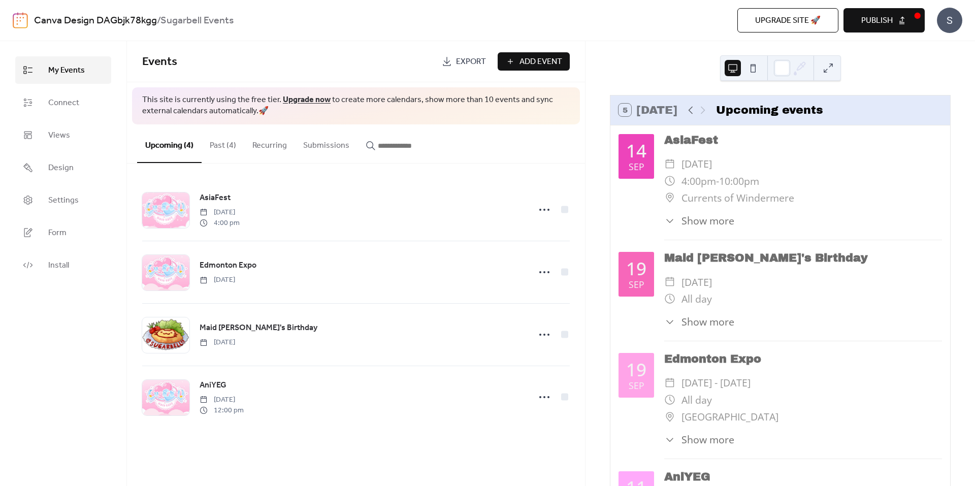
click at [871, 12] on button "Publish" at bounding box center [884, 20] width 81 height 24
click at [84, 142] on link "Views" at bounding box center [63, 134] width 96 height 27
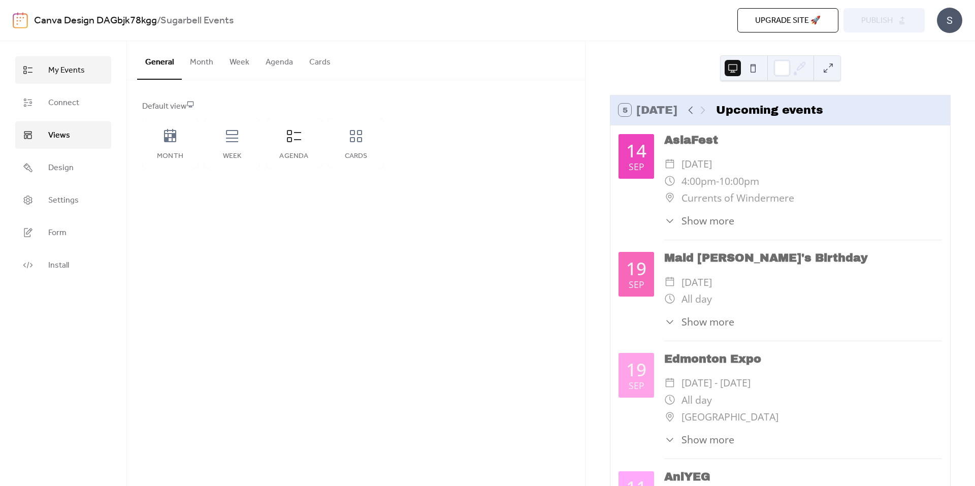
click at [86, 72] on link "My Events" at bounding box center [63, 69] width 96 height 27
